Goal: Task Accomplishment & Management: Use online tool/utility

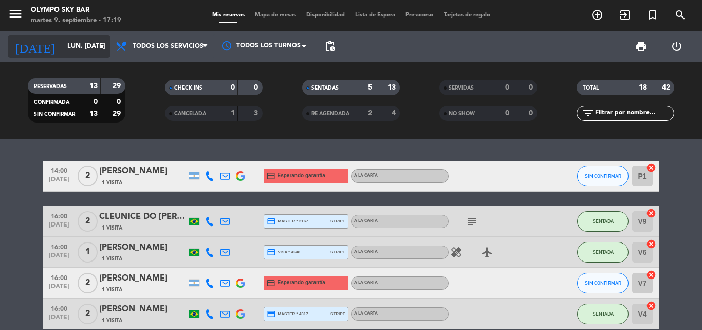
click at [94, 45] on input "lun. [DATE]" at bounding box center [105, 46] width 87 height 17
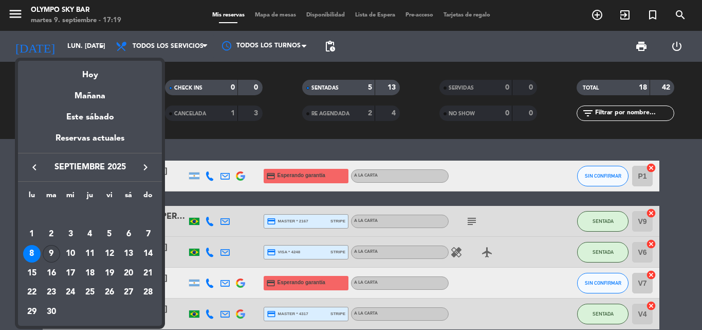
click at [49, 247] on div "9" at bounding box center [51, 253] width 17 height 17
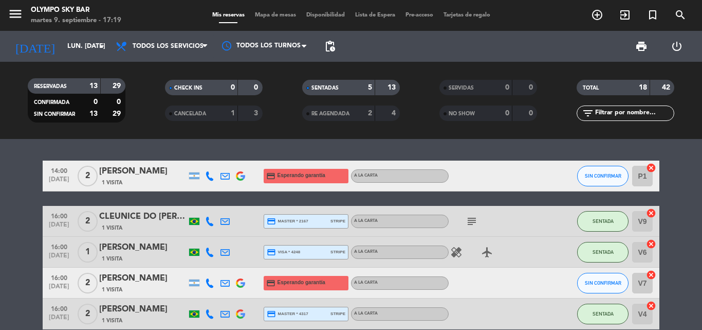
type input "[DATE] sep."
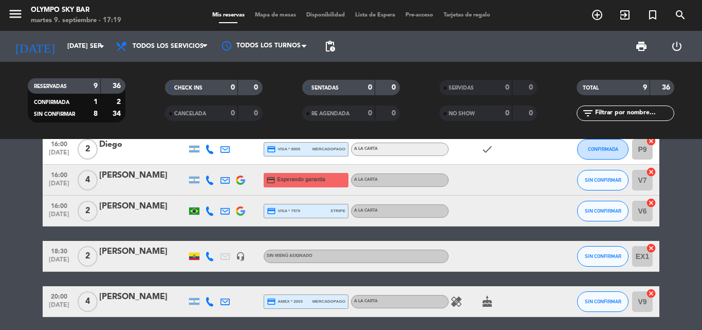
scroll to position [154, 0]
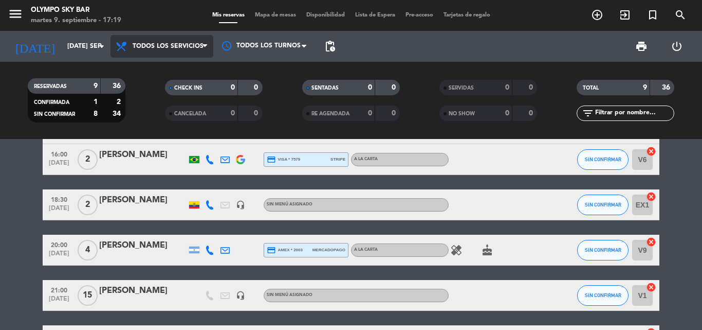
click at [169, 37] on span "Todos los servicios" at bounding box center [162, 46] width 103 height 23
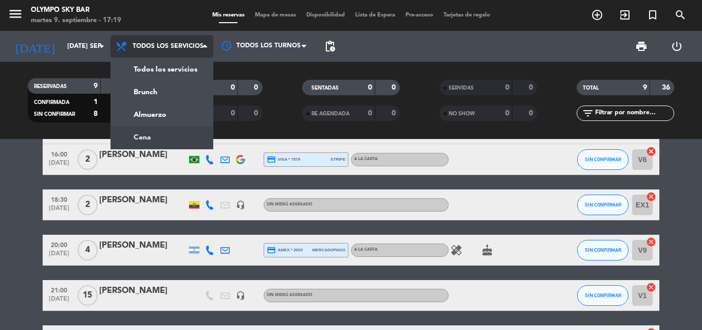
click at [170, 137] on div "menu Olympo Sky Bar martes 9. septiembre - 17:19 Mis reservas Mapa de mesas Dis…" at bounding box center [351, 69] width 702 height 139
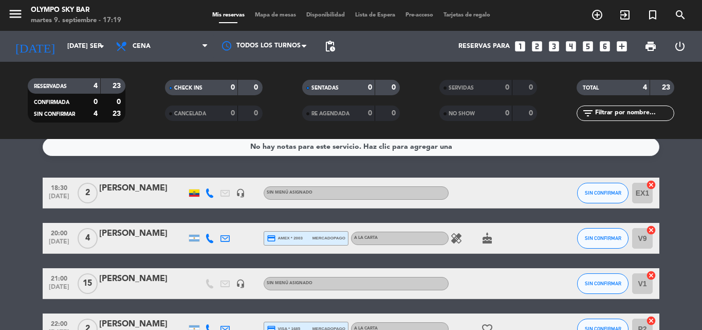
scroll to position [0, 0]
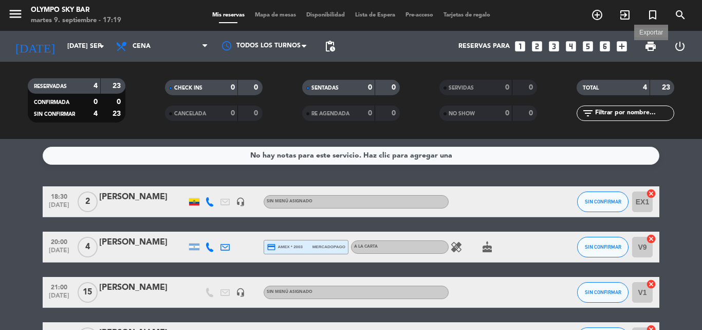
click at [647, 50] on span "print" at bounding box center [651, 46] width 12 height 12
click at [654, 50] on span "print" at bounding box center [651, 46] width 12 height 12
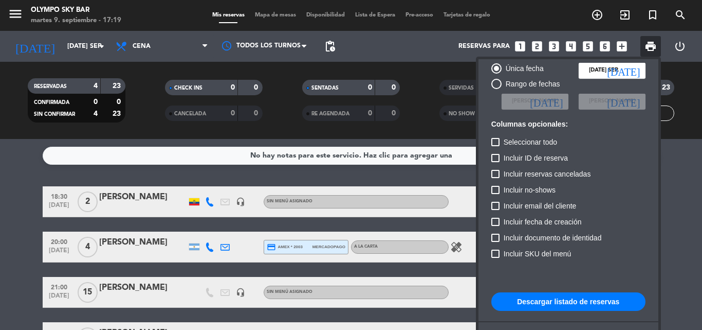
scroll to position [63, 0]
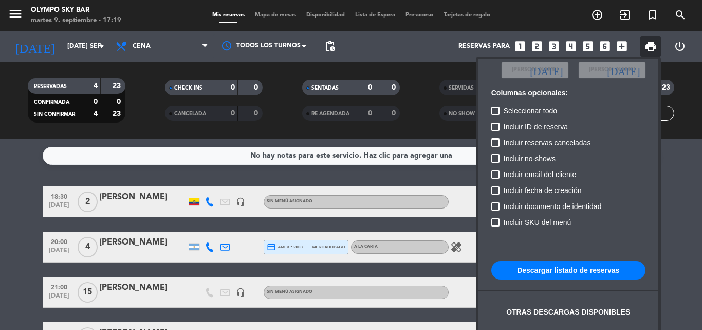
click at [526, 274] on button "Descargar listado de reservas" at bounding box center [568, 270] width 154 height 19
